Goal: Information Seeking & Learning: Learn about a topic

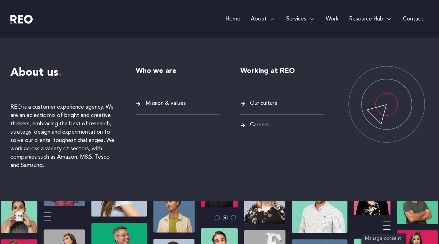
click at [263, 127] on span "Careers" at bounding box center [258, 124] width 20 height 9
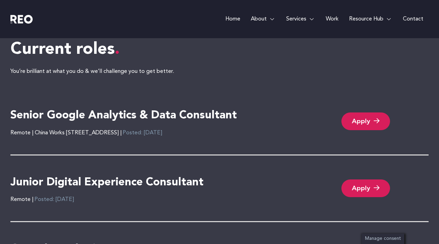
scroll to position [1463, 0]
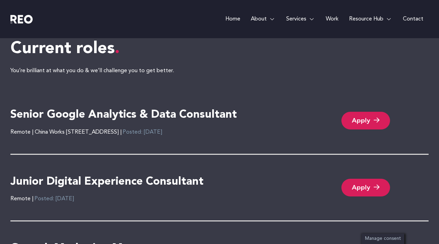
click at [380, 117] on icon at bounding box center [377, 120] width 6 height 7
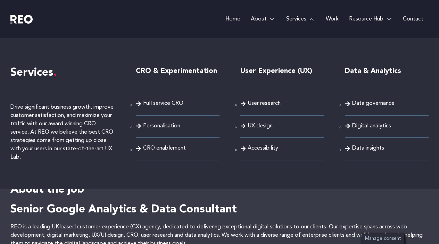
click at [300, 30] on link "Services" at bounding box center [301, 19] width 40 height 38
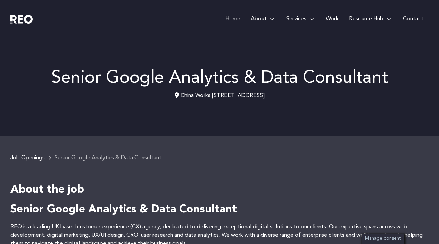
click at [194, 95] on p "China Works 100 Black Prince Road London SE1 7SJ" at bounding box center [219, 96] width 418 height 8
